Goal: Check status: Check status

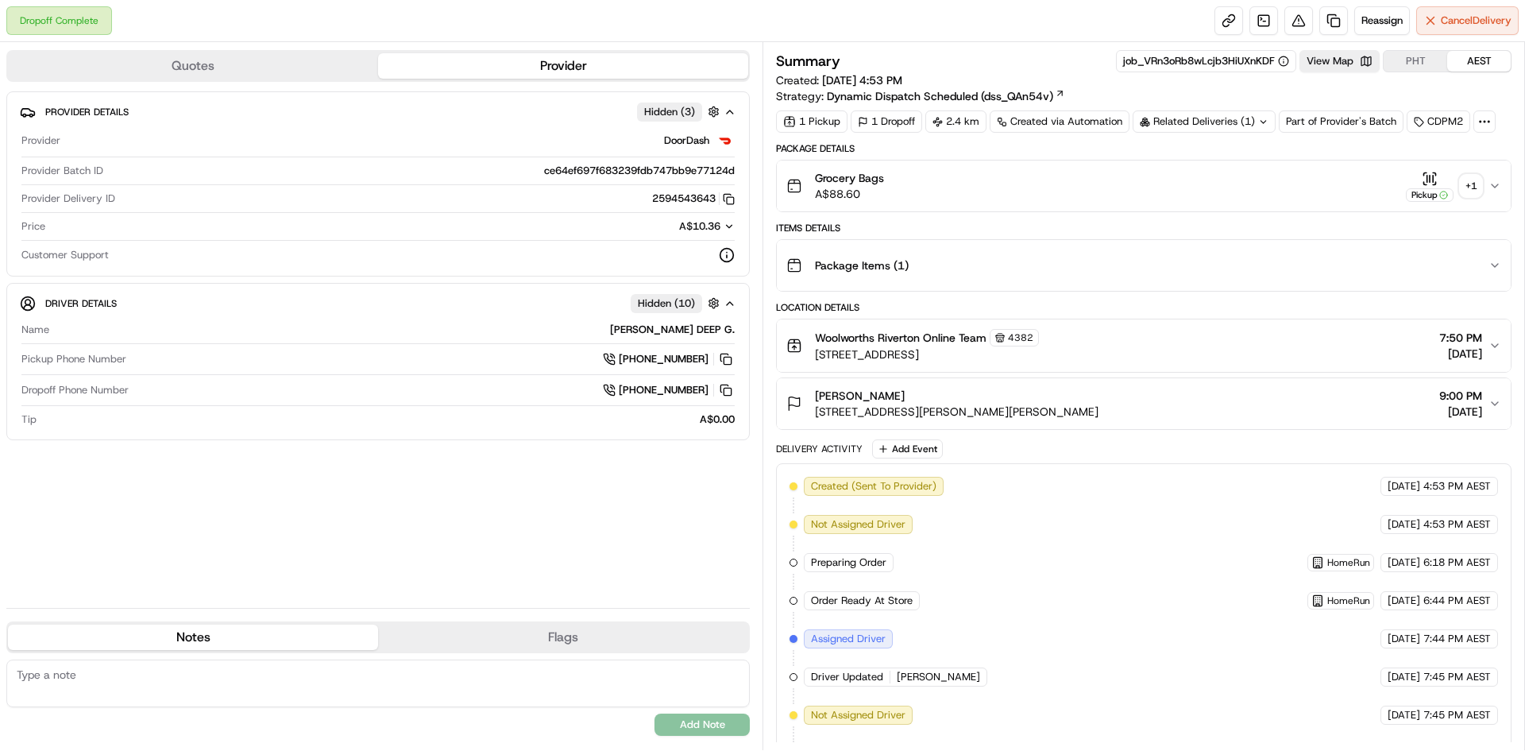
click at [1473, 189] on div "+ 1" at bounding box center [1471, 186] width 22 height 22
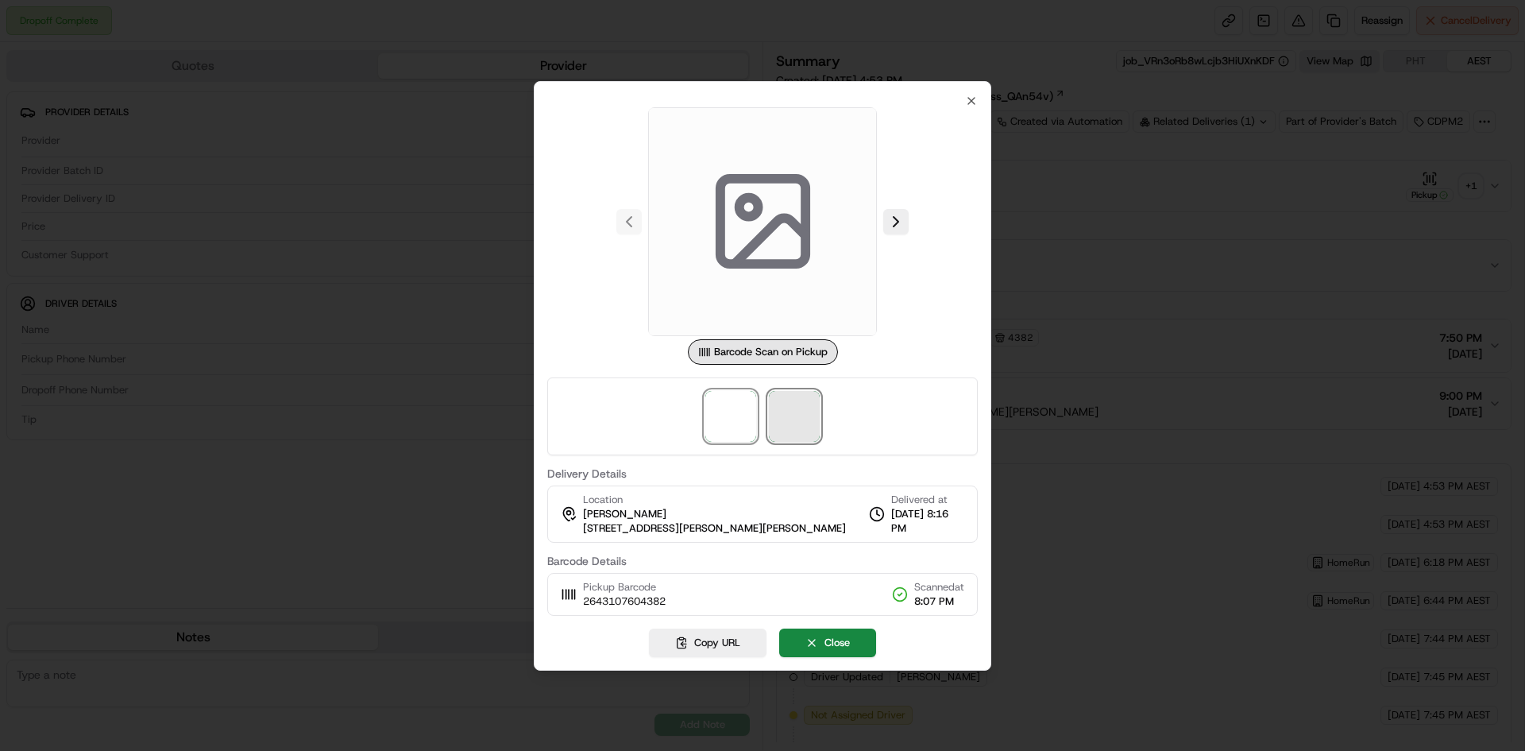
click at [797, 420] on span at bounding box center [794, 416] width 51 height 51
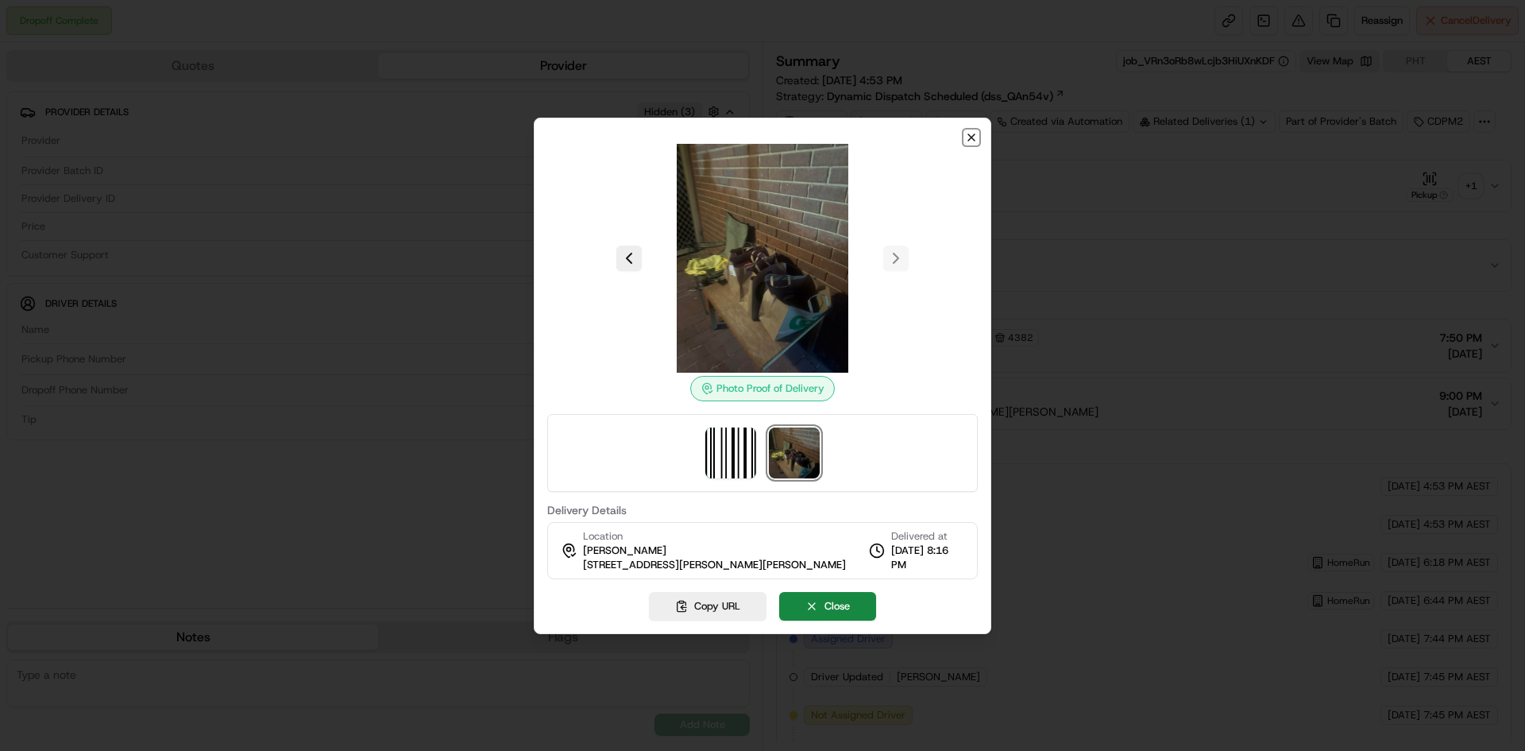
click at [974, 140] on icon "button" at bounding box center [971, 137] width 6 height 6
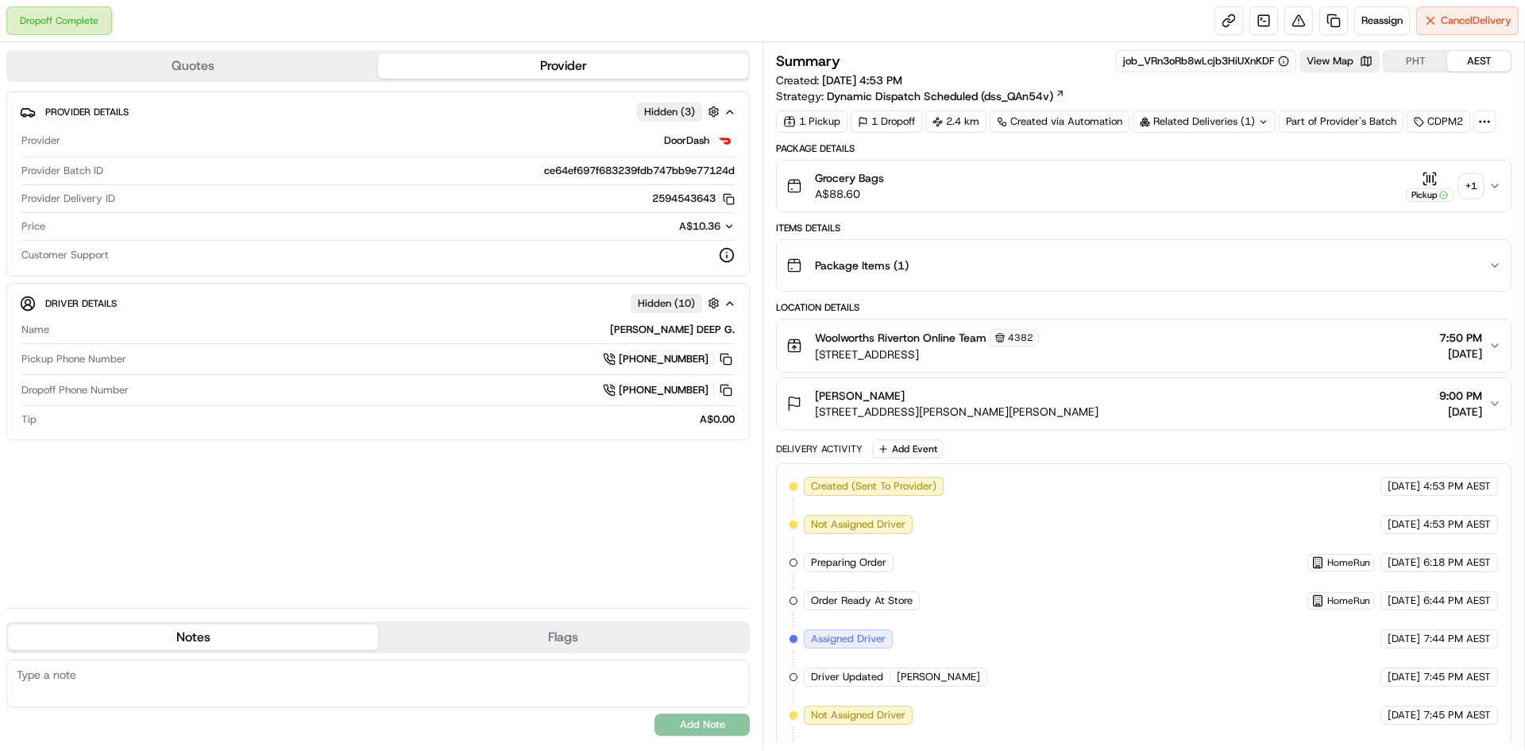
click at [1256, 120] on div "Related Deliveries (1)" at bounding box center [1204, 121] width 143 height 22
